Goal: Information Seeking & Learning: Learn about a topic

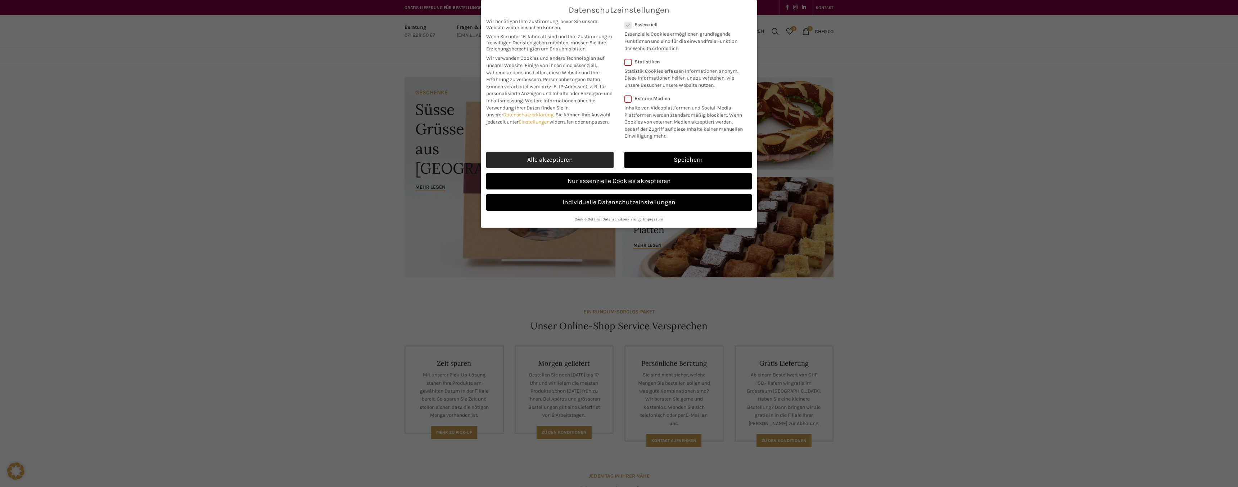
click at [552, 156] on link "Alle akzeptieren" at bounding box center [549, 160] width 127 height 17
checkbox input "true"
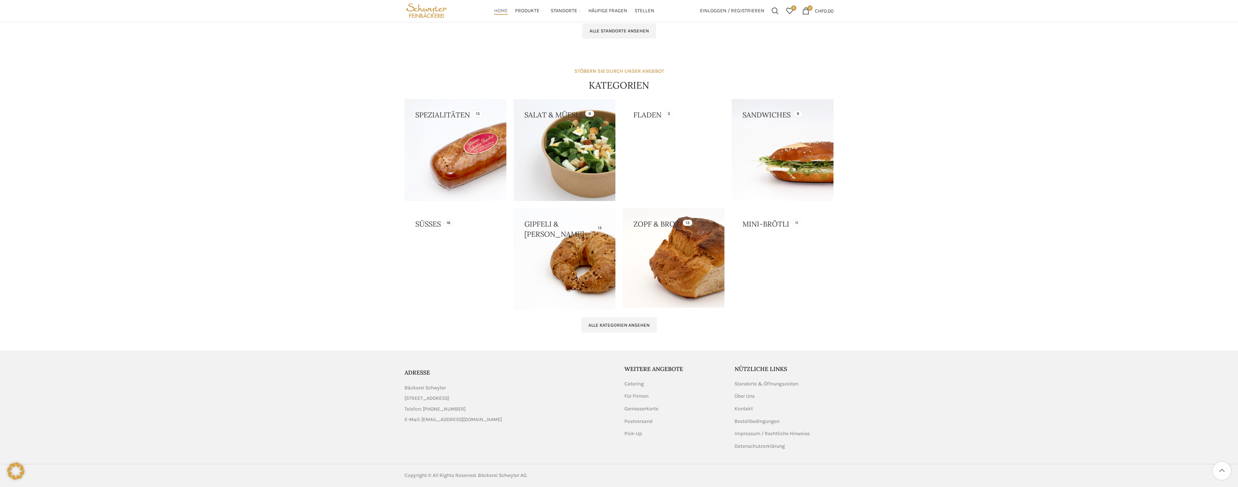
scroll to position [570, 0]
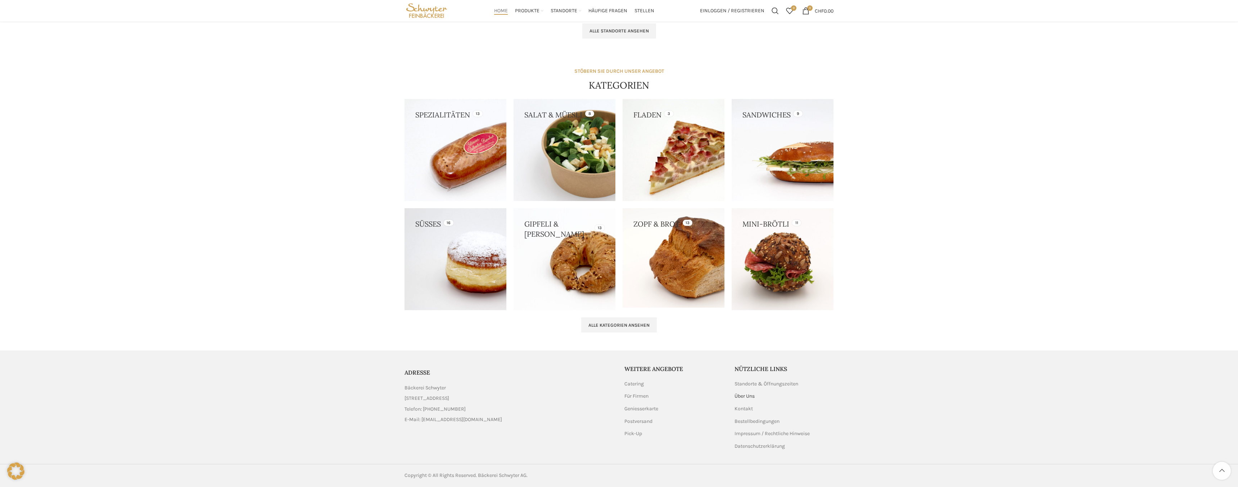
click at [747, 397] on link "Über Uns" at bounding box center [745, 395] width 21 height 7
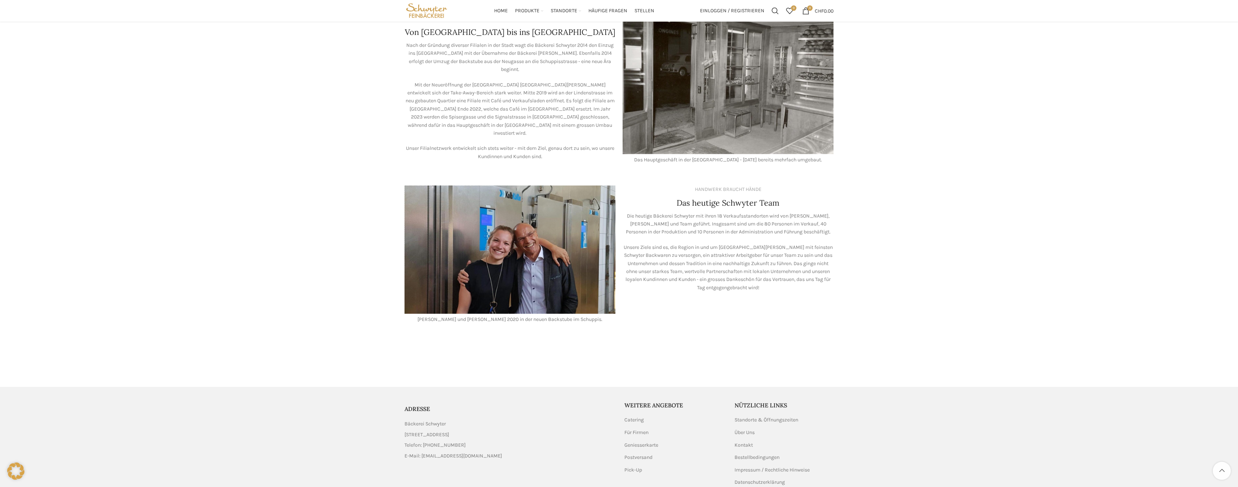
scroll to position [444, 0]
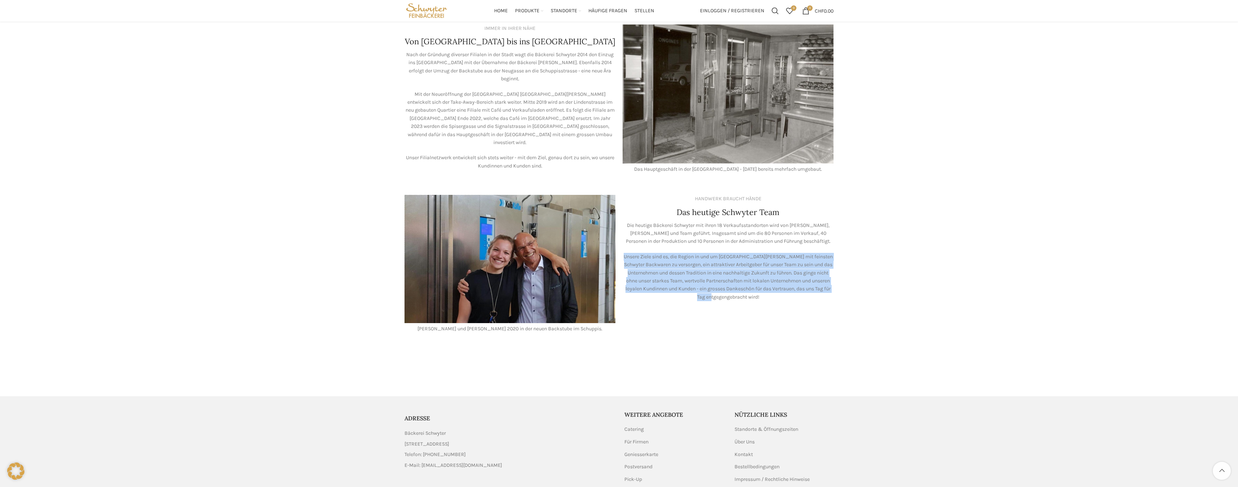
drag, startPoint x: 643, startPoint y: 240, endPoint x: 625, endPoint y: 247, distance: 19.7
click at [625, 247] on div "HANDWERK BRAUCHT HÄNDE Das heutige Schwyter Team Die heutige Bäckerei Schwyter …" at bounding box center [728, 263] width 218 height 145
click at [625, 253] on p "Unsere Ziele sind es, die Region in und um [GEOGRAPHIC_DATA][PERSON_NAME] mit f…" at bounding box center [728, 277] width 211 height 48
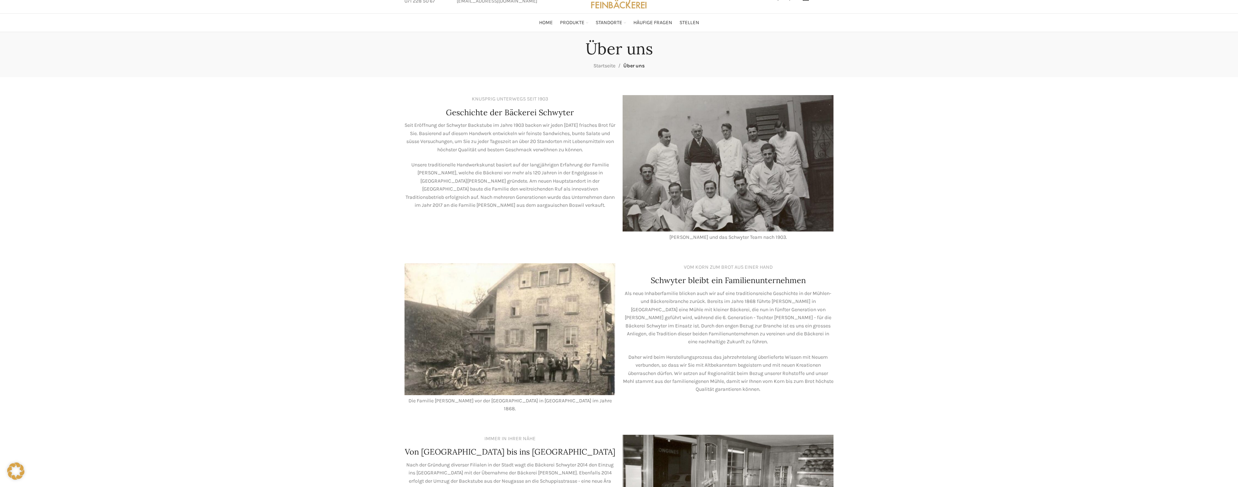
scroll to position [0, 0]
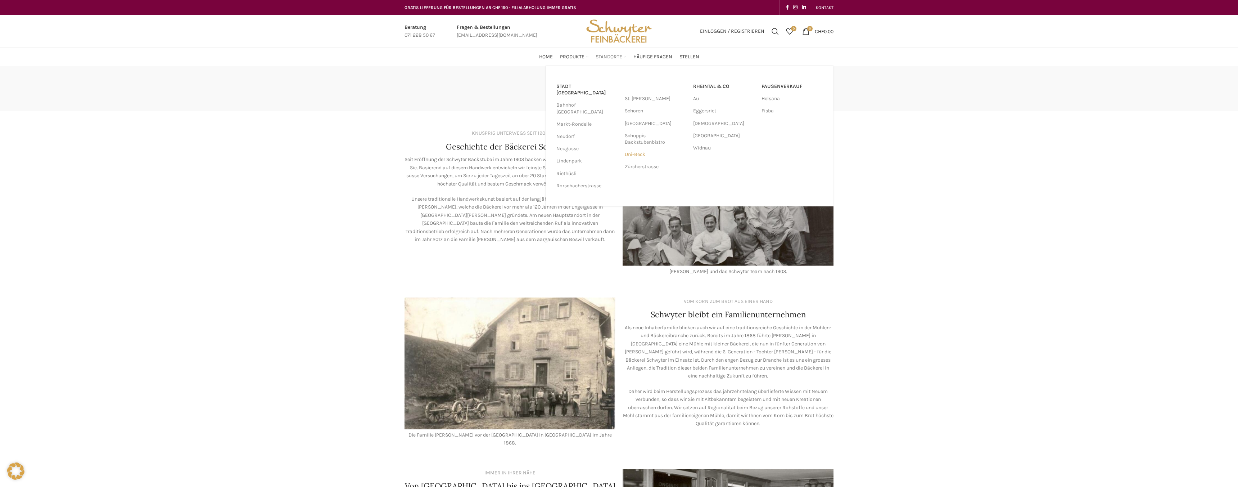
click at [636, 153] on link "Uni-Beck" at bounding box center [655, 154] width 61 height 12
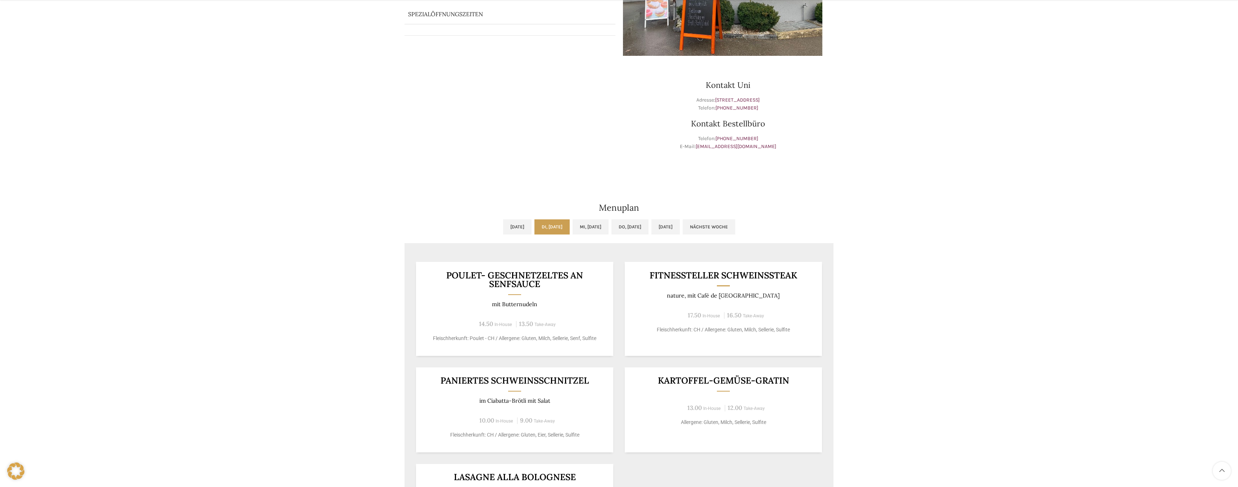
scroll to position [231, 0]
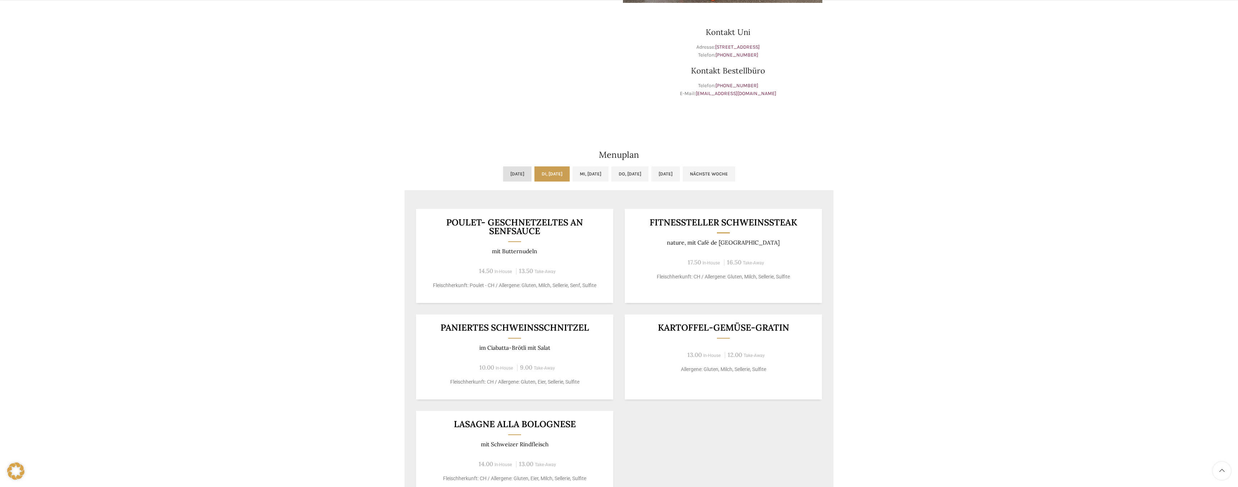
click at [503, 174] on link "Mo, 18.08.2025" at bounding box center [517, 173] width 28 height 15
click at [535, 172] on link "Di, 19.08.2025" at bounding box center [552, 173] width 35 height 15
click at [585, 172] on link "Mi, 20.08.2025" at bounding box center [591, 173] width 36 height 15
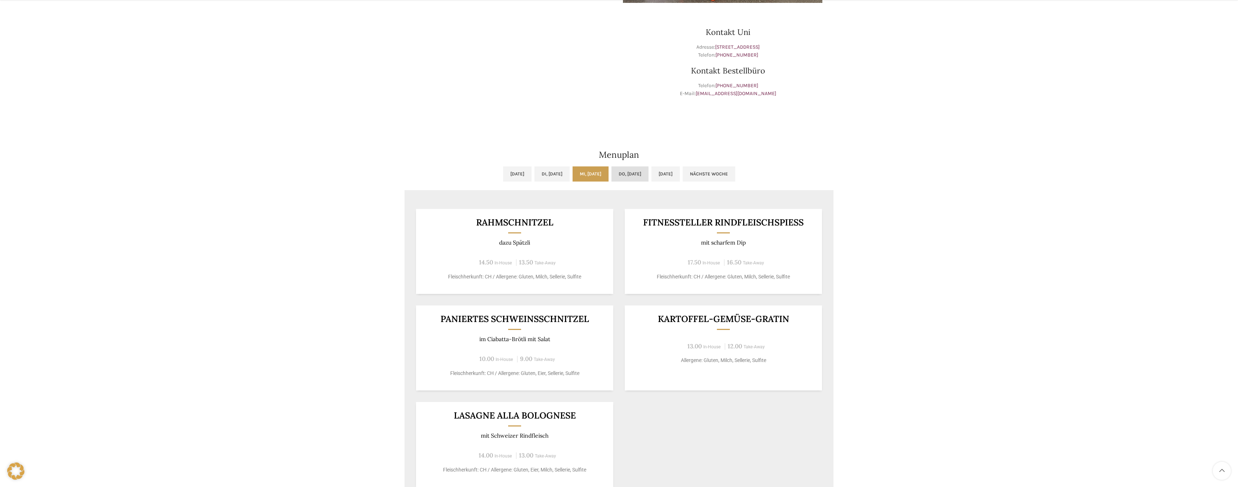
click at [632, 176] on link "Do, 21.08.2025" at bounding box center [630, 173] width 37 height 15
click at [598, 177] on link "Mi, 20.08.2025" at bounding box center [591, 173] width 36 height 15
click at [626, 175] on link "Do, 21.08.2025" at bounding box center [630, 173] width 37 height 15
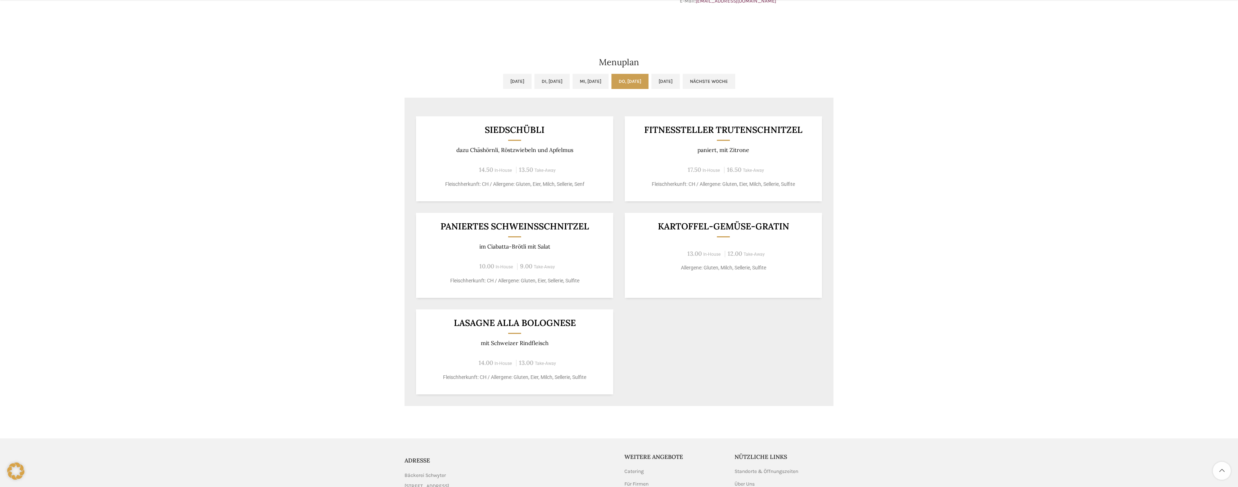
scroll to position [324, 0]
